Goal: Transaction & Acquisition: Purchase product/service

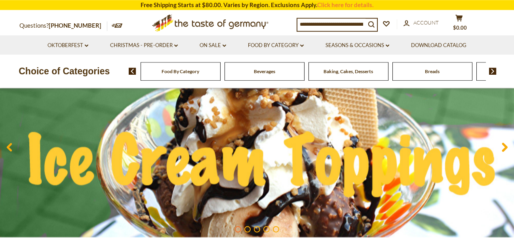
scroll to position [90, 0]
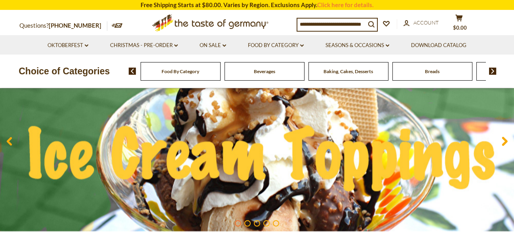
click at [182, 70] on span "Food By Category" at bounding box center [181, 71] width 38 height 6
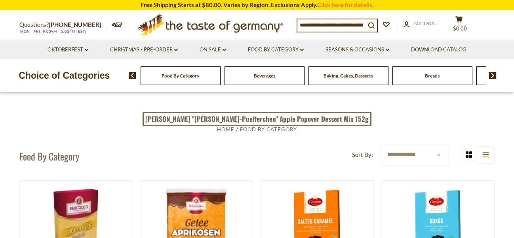
select select "********"
click option "******" at bounding box center [0, 0] width 0 height 0
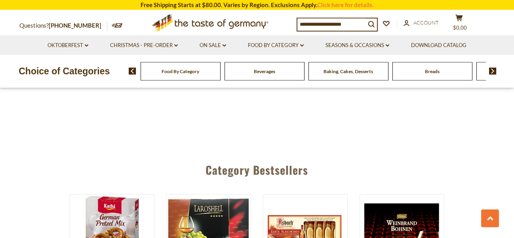
scroll to position [1760, 0]
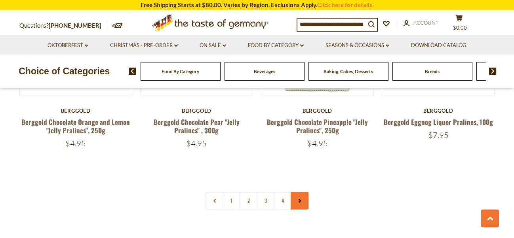
click at [303, 194] on link at bounding box center [300, 201] width 18 height 18
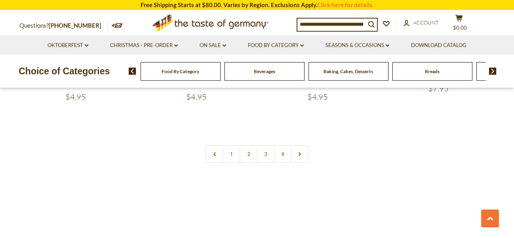
scroll to position [1805, 0]
click at [300, 147] on link at bounding box center [300, 156] width 18 height 18
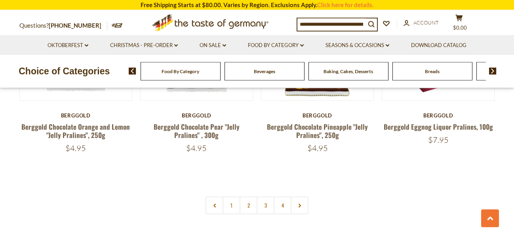
scroll to position [1760, 0]
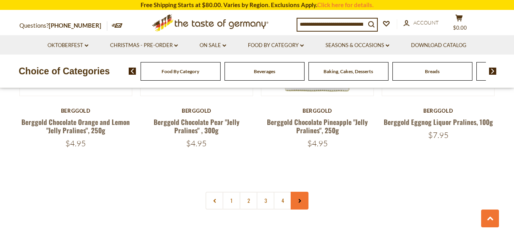
click at [300, 200] on use at bounding box center [300, 202] width 2 height 4
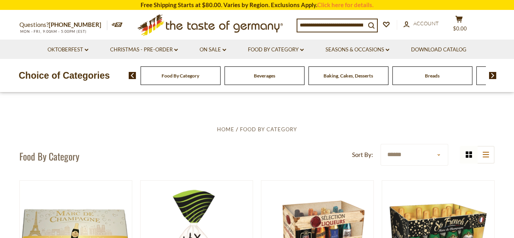
click at [332, 25] on input at bounding box center [331, 24] width 68 height 11
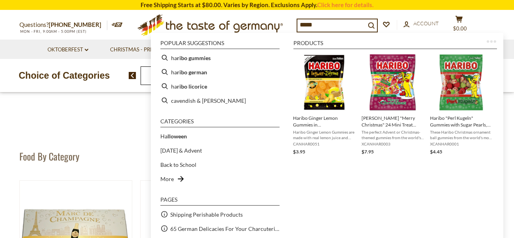
type input "******"
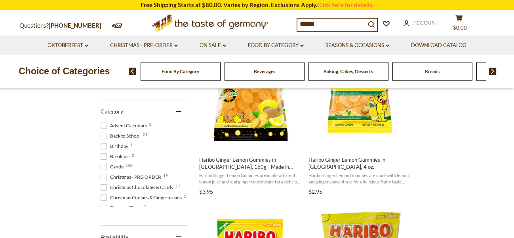
scroll to position [226, 0]
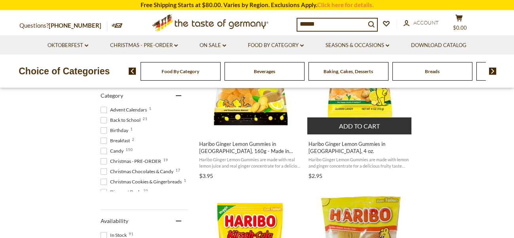
click at [358, 126] on button "Add to cart" at bounding box center [359, 126] width 104 height 17
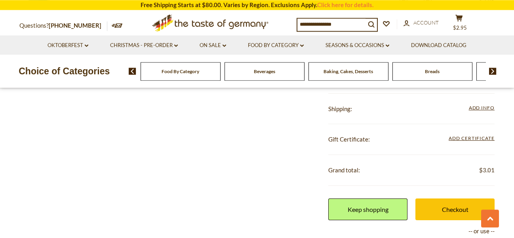
scroll to position [271, 0]
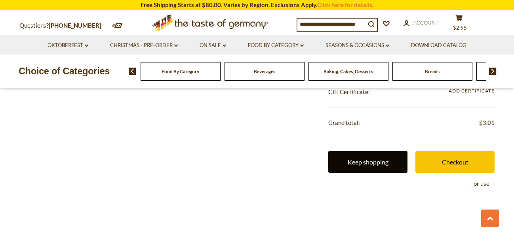
click at [362, 164] on link "Keep shopping" at bounding box center [367, 162] width 79 height 22
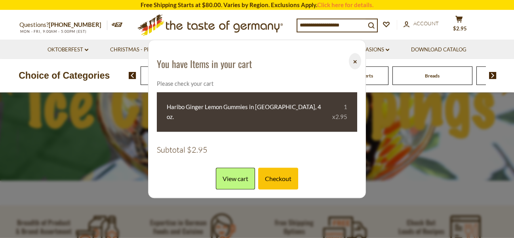
scroll to position [181, 0]
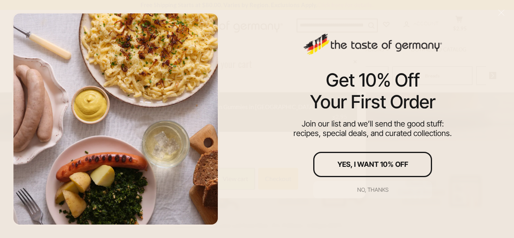
click at [372, 190] on div "No, thanks" at bounding box center [372, 190] width 31 height 6
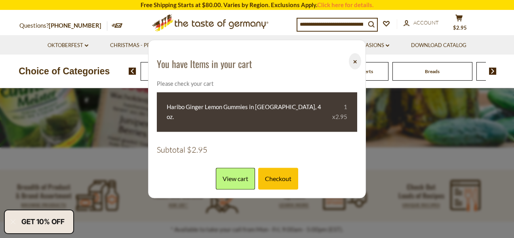
scroll to position [182, 0]
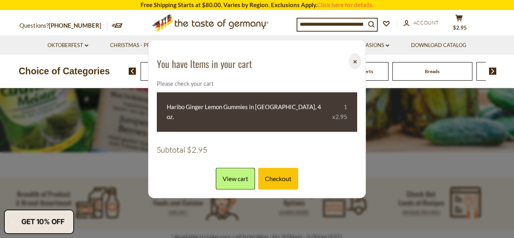
click at [354, 64] on button "⨉" at bounding box center [355, 61] width 12 height 16
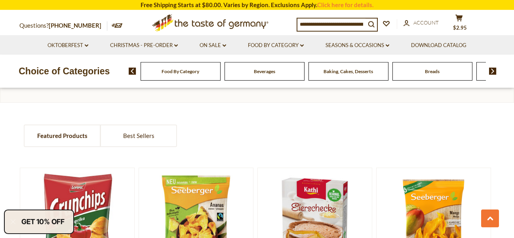
scroll to position [543, 0]
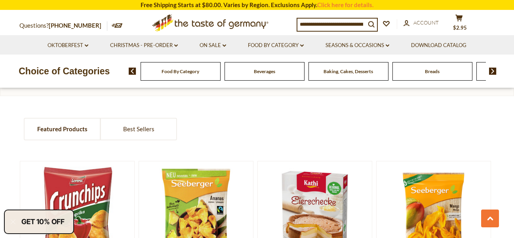
click at [340, 22] on input at bounding box center [331, 24] width 68 height 11
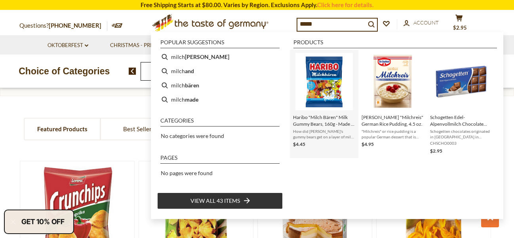
type input "*****"
click at [331, 83] on img "Instant Search Results" at bounding box center [323, 81] width 57 height 57
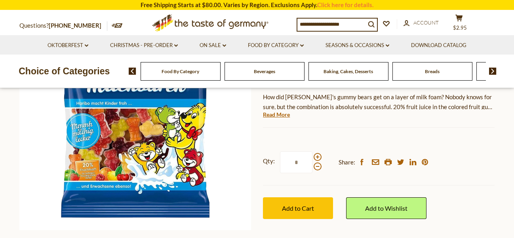
scroll to position [135, 0]
click at [318, 158] on span at bounding box center [318, 157] width 8 height 8
click at [312, 158] on input "*" at bounding box center [296, 163] width 32 height 22
type input "*"
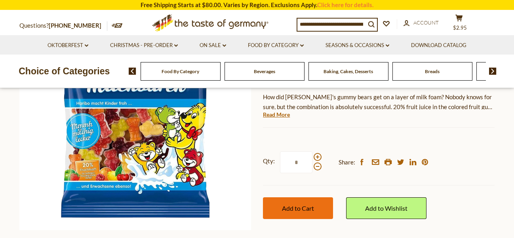
click at [301, 208] on span "Add to Cart" at bounding box center [298, 209] width 32 height 8
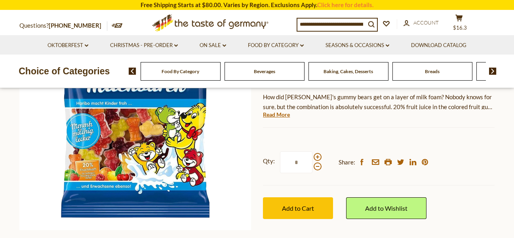
click at [332, 25] on input at bounding box center [331, 24] width 68 height 11
type input "******"
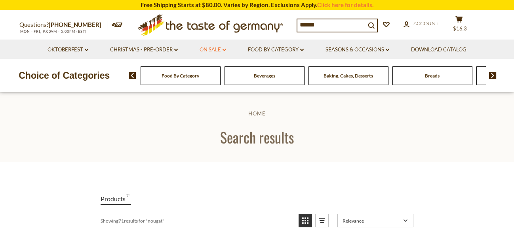
click at [225, 48] on link "On Sale dropdown_arrow" at bounding box center [213, 50] width 27 height 9
click at [214, 72] on link "All On Sale" at bounding box center [209, 70] width 29 height 7
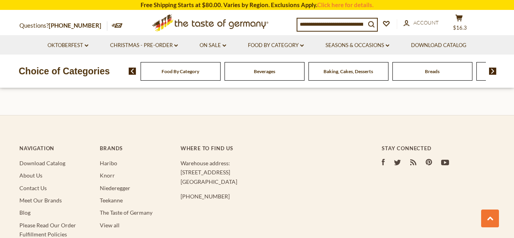
scroll to position [587, 0]
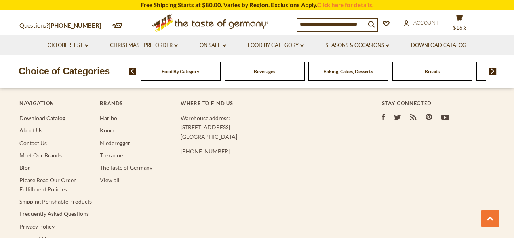
click at [51, 181] on link "Please Read Our Order Fulfillment Policies" at bounding box center [47, 185] width 57 height 16
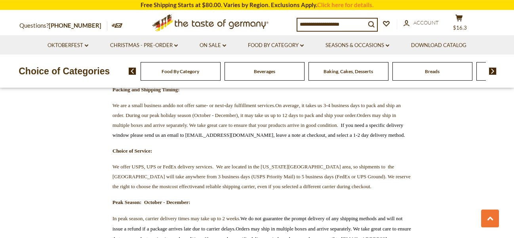
scroll to position [903, 0]
